Goal: Task Accomplishment & Management: Manage account settings

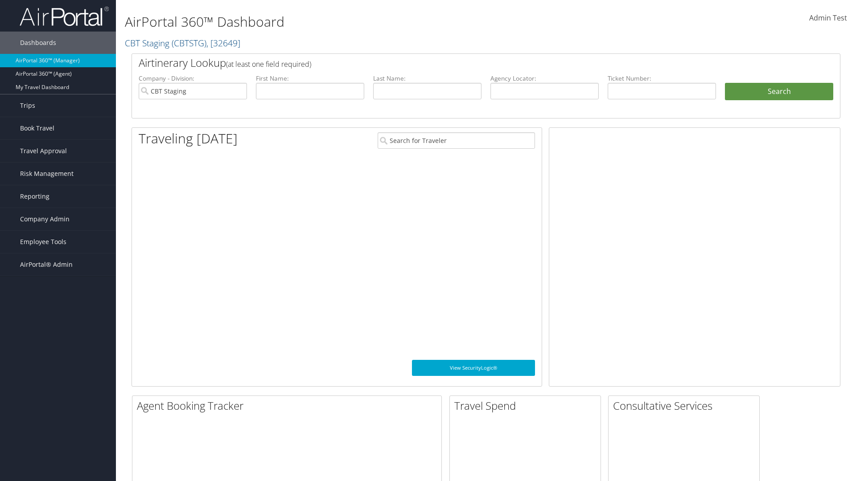
click at [58, 219] on span "Company Admin" at bounding box center [44, 219] width 49 height 22
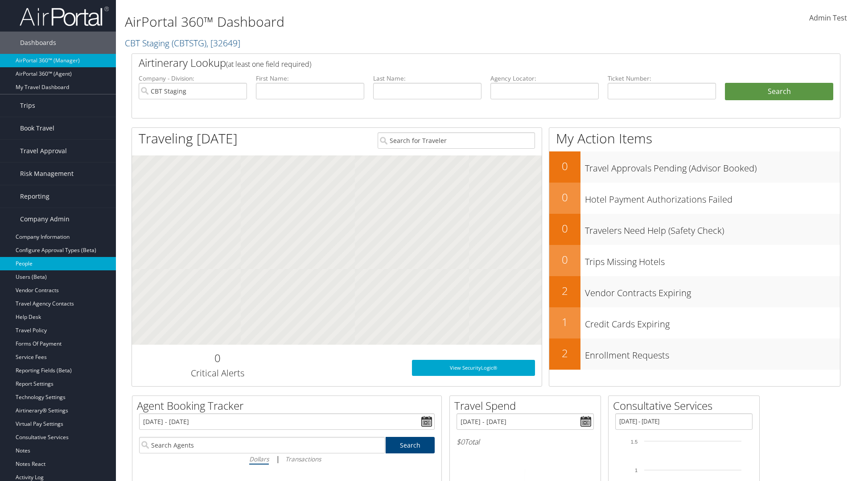
click at [58, 264] on link "People" at bounding box center [58, 263] width 116 height 13
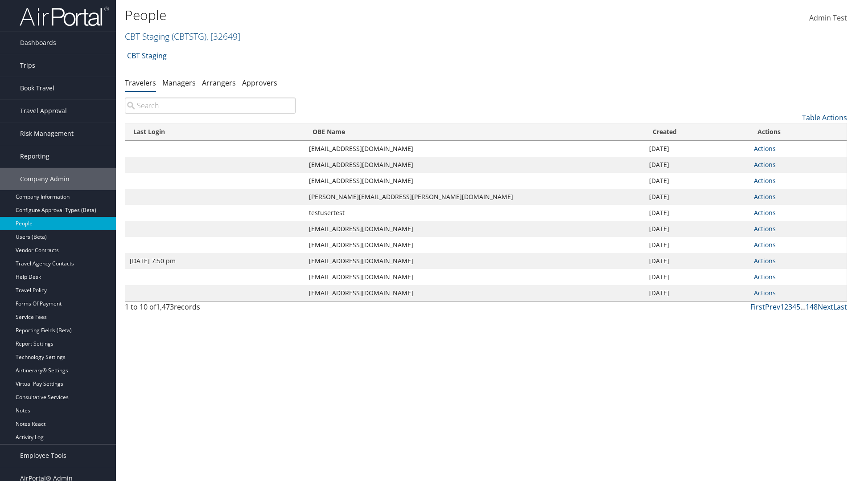
click at [210, 106] on input "search" at bounding box center [210, 106] width 171 height 16
type input "[DATE] 7:50 pm"
